Goal: Information Seeking & Learning: Find specific fact

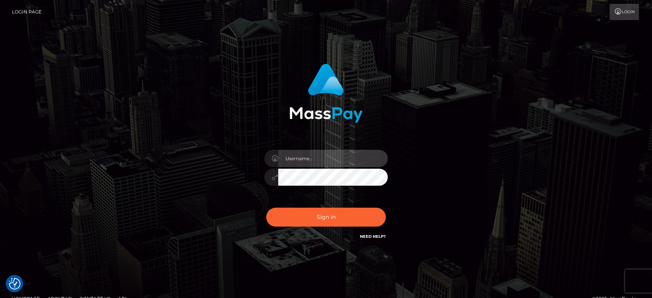
click at [318, 154] on input "text" at bounding box center [333, 158] width 110 height 17
drag, startPoint x: 318, startPoint y: 154, endPoint x: 320, endPoint y: 158, distance: 5.0
click at [318, 154] on input "text" at bounding box center [333, 158] width 110 height 17
type input "Ivan.B2"
click at [266, 207] on button "Sign in" at bounding box center [326, 216] width 120 height 19
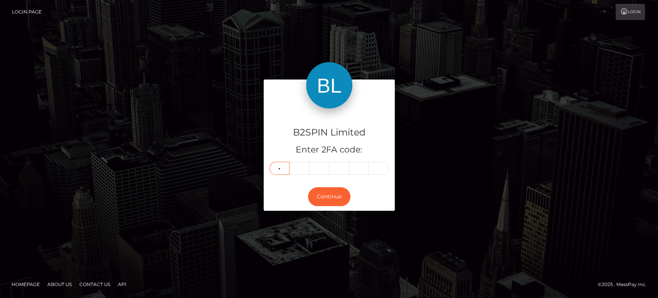
type input "3"
type input "4"
type input "8"
type input "6"
type input "1"
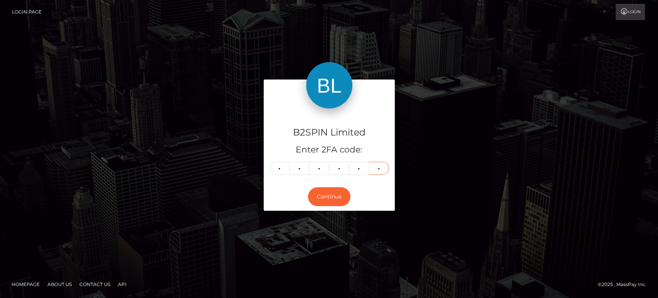
type input "1"
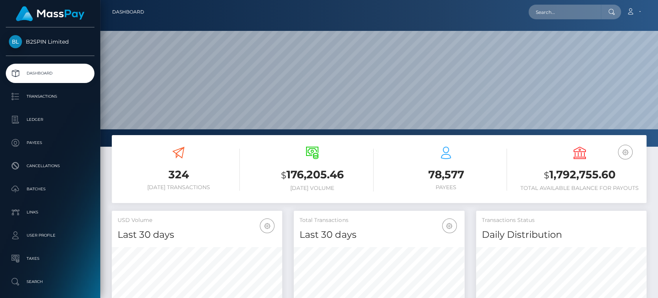
scroll to position [136, 170]
click at [580, 172] on h3 "$ 1,792,755.60" at bounding box center [580, 175] width 122 height 16
copy h3 "1,792,755.60"
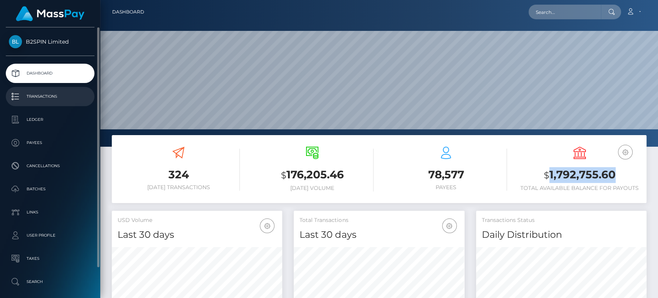
click at [75, 106] on link "Transactions" at bounding box center [50, 96] width 89 height 19
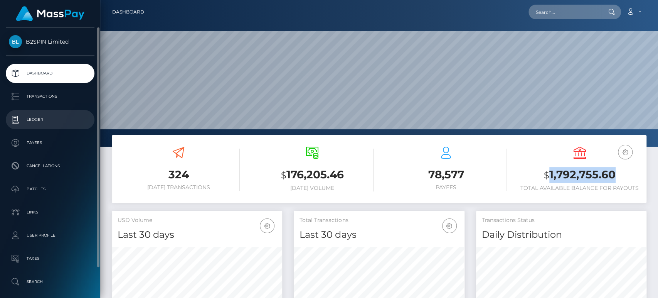
click at [69, 116] on p "Ledger" at bounding box center [50, 120] width 83 height 12
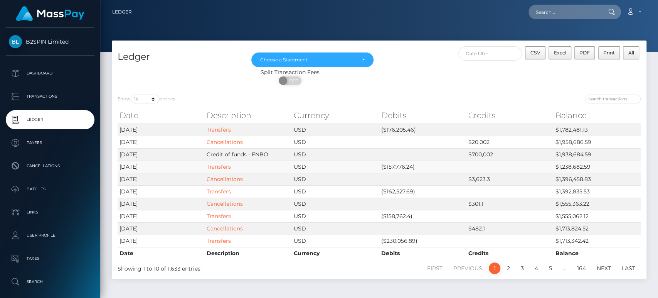
click at [394, 165] on td "($157,776.24)" at bounding box center [422, 166] width 87 height 12
click at [395, 165] on td "($157,776.24)" at bounding box center [422, 166] width 87 height 12
click at [401, 127] on td "($176,205.46)" at bounding box center [422, 129] width 87 height 12
copy td "176,205.46"
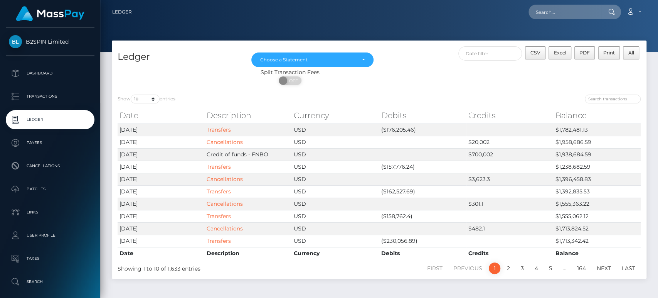
click at [435, 97] on div at bounding box center [513, 99] width 256 height 11
